Goal: Check status

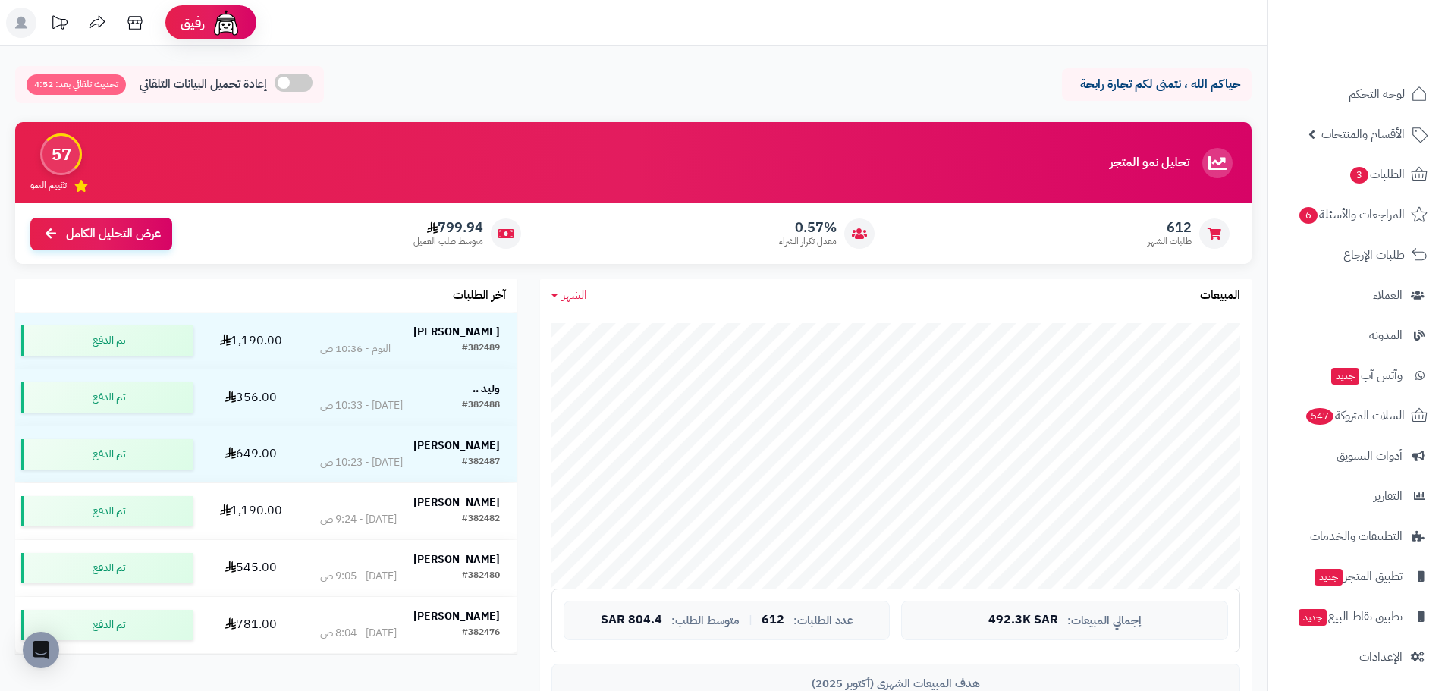
click at [577, 294] on span "الشهر" at bounding box center [574, 295] width 25 height 18
click at [627, 327] on link "اليوم" at bounding box center [600, 331] width 121 height 28
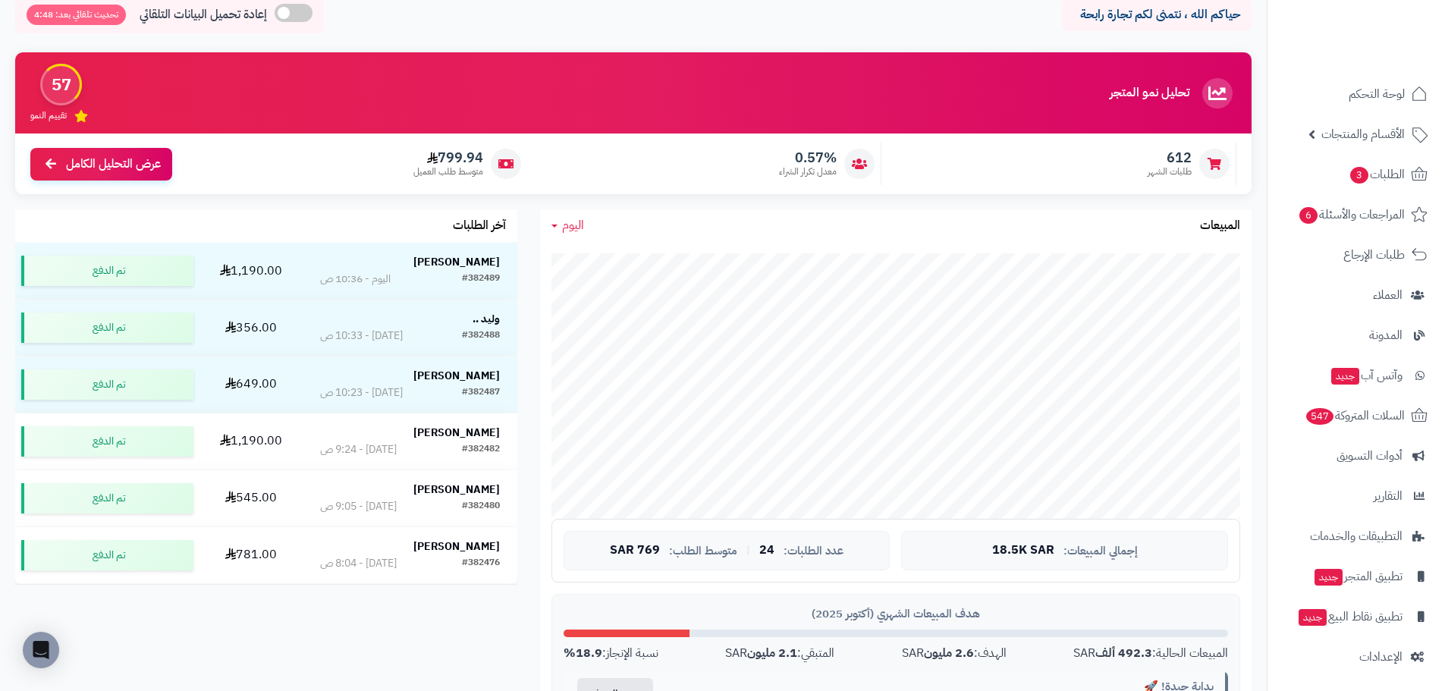
drag, startPoint x: 684, startPoint y: 18, endPoint x: 830, endPoint y: 81, distance: 159.4
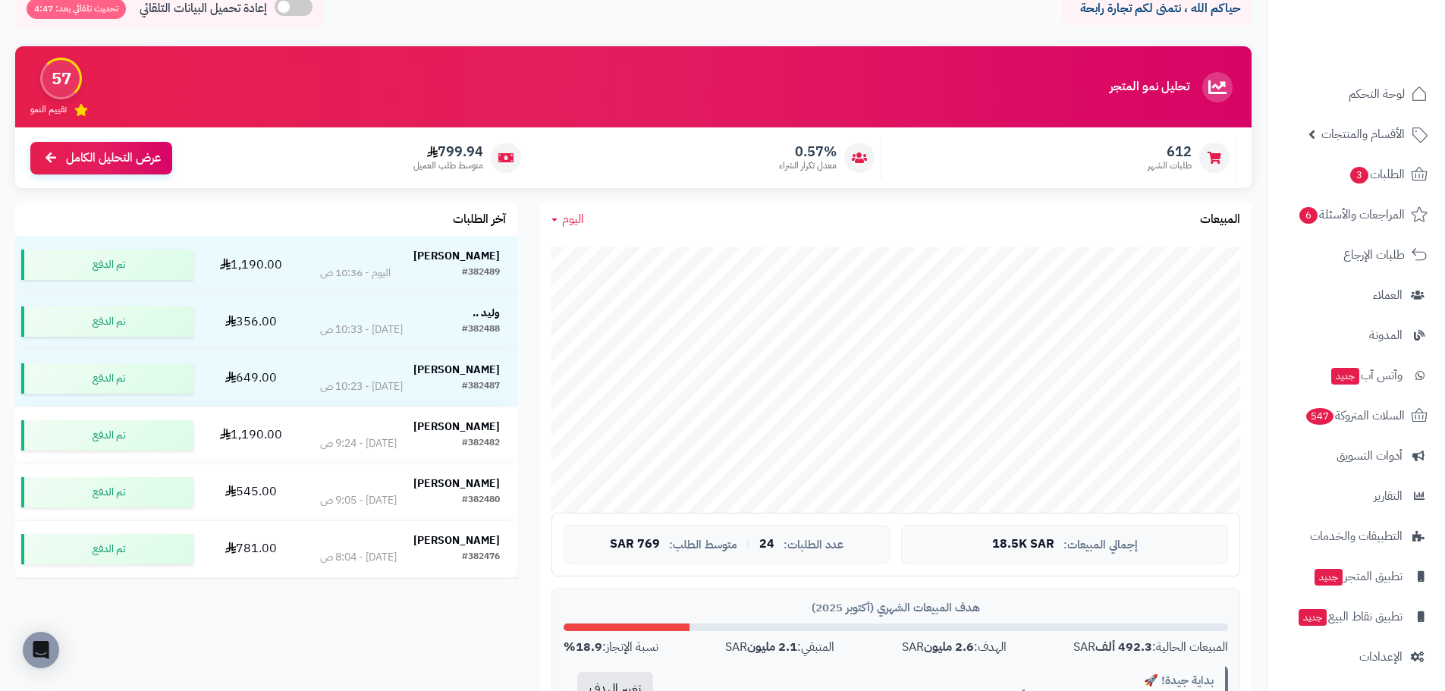
drag, startPoint x: 830, startPoint y: 81, endPoint x: 740, endPoint y: 180, distance: 133.7
click at [740, 180] on div "612 طلبات الشهر 0.57% معدل تكرار الشراء 799.94 متوسط طلب العميل عرض التحليل الك…" at bounding box center [633, 157] width 1237 height 61
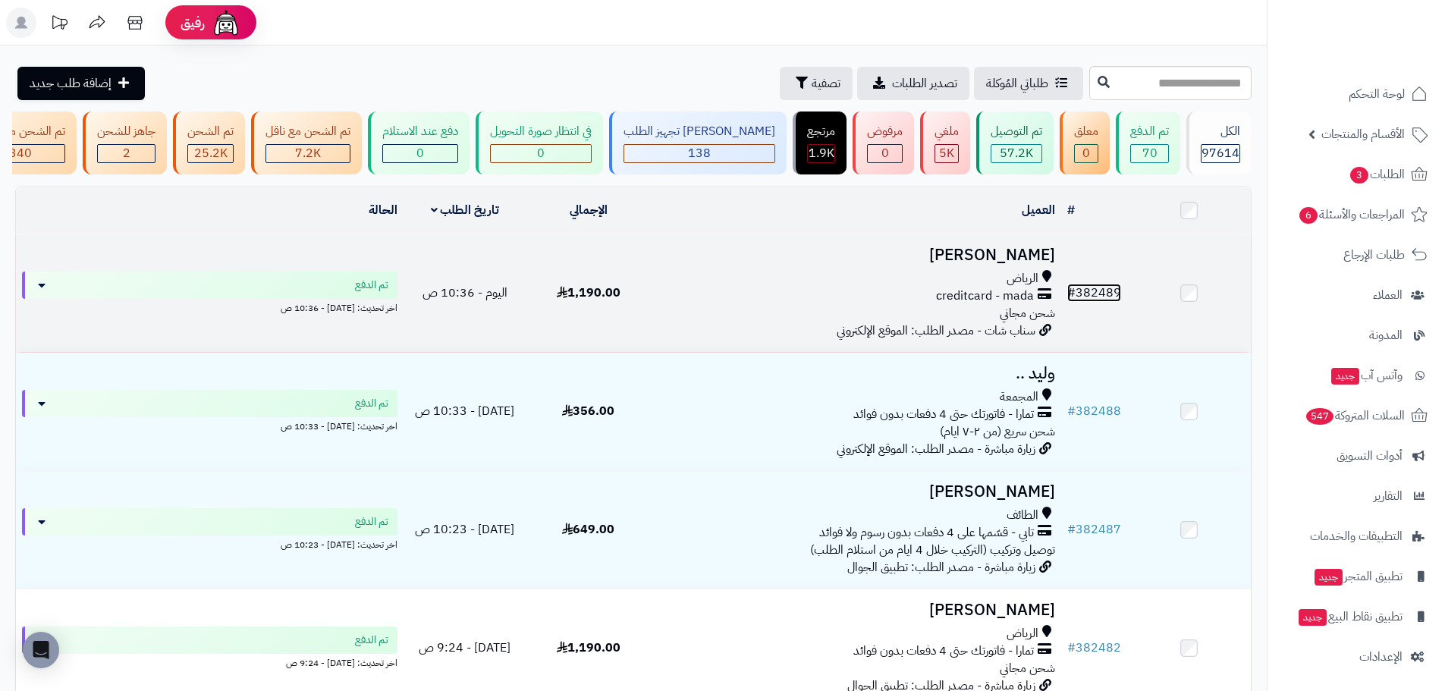
click at [1089, 302] on link "# 382489" at bounding box center [1095, 293] width 54 height 18
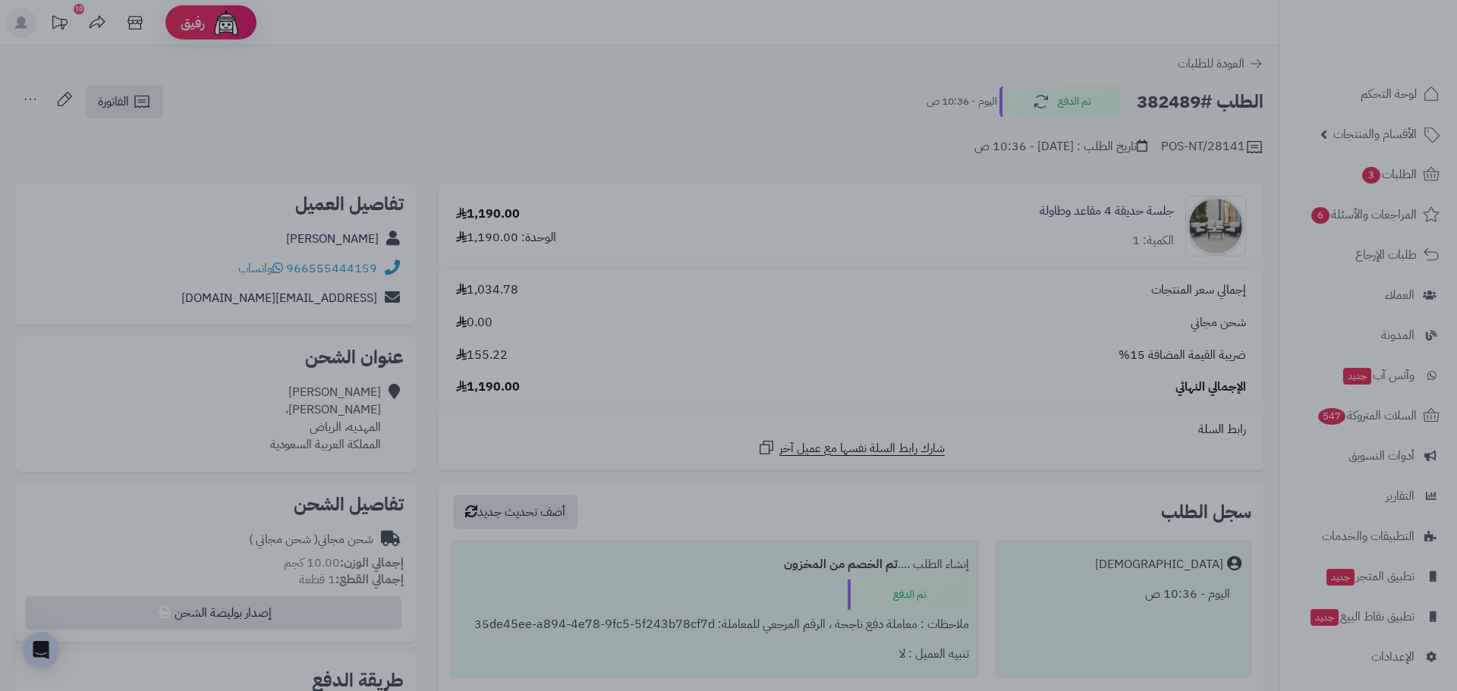
click at [1019, 218] on div at bounding box center [728, 345] width 1457 height 691
